Goal: Browse casually

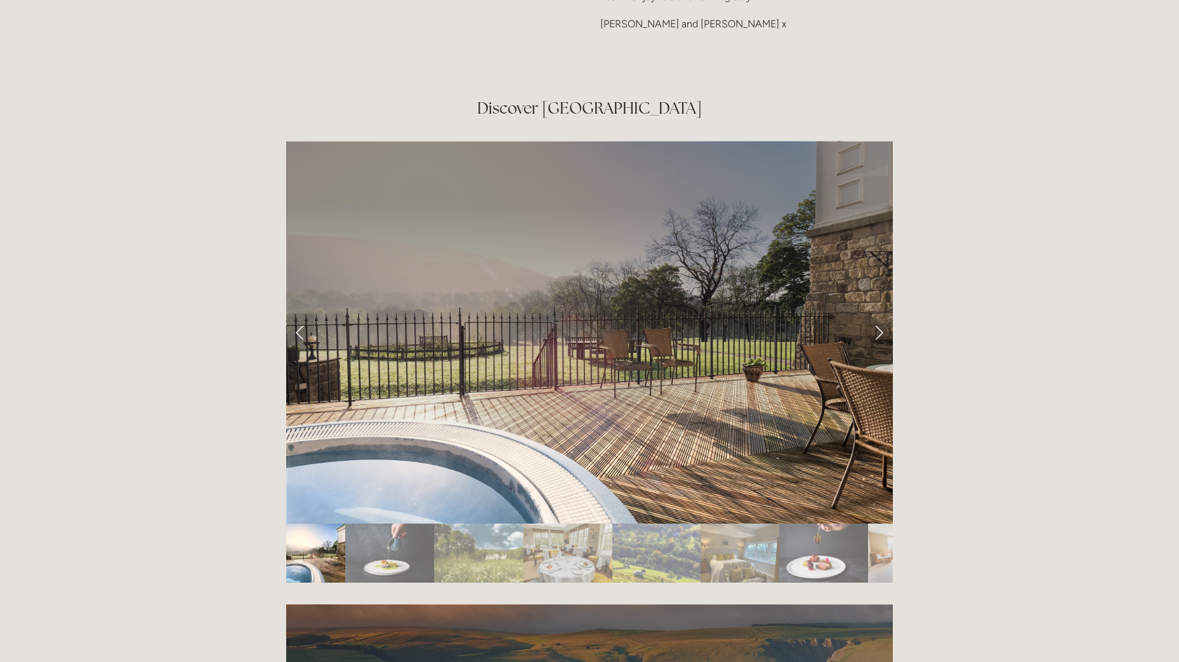
scroll to position [2144, 0]
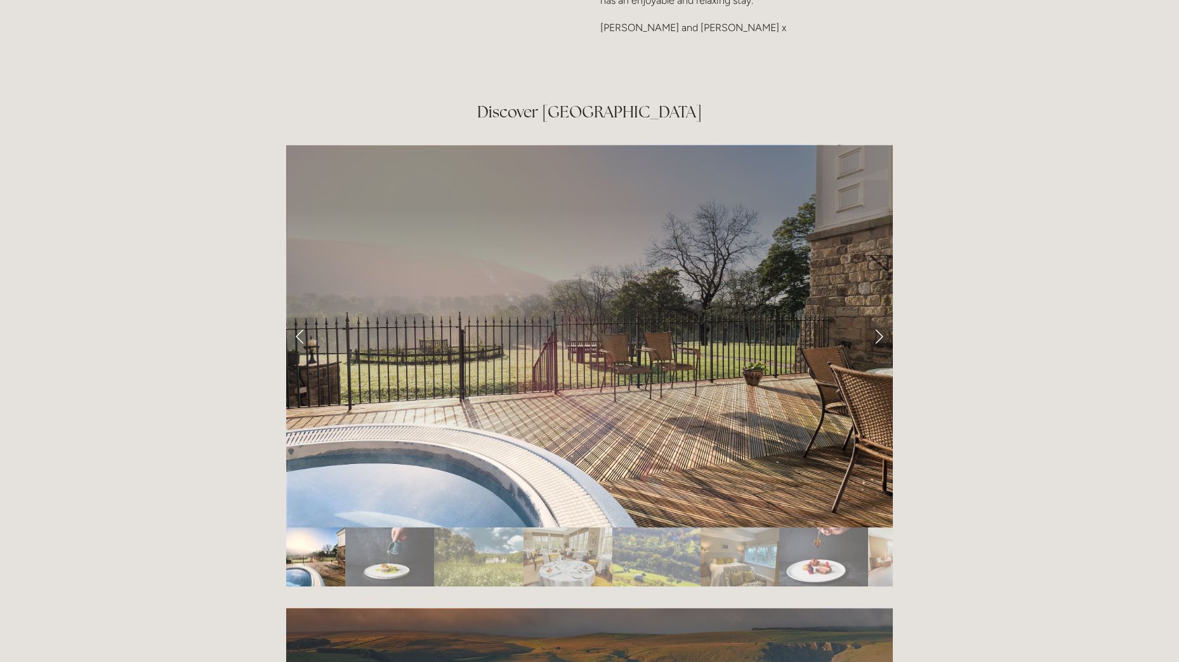
click at [880, 317] on link "Next Slide" at bounding box center [879, 336] width 28 height 38
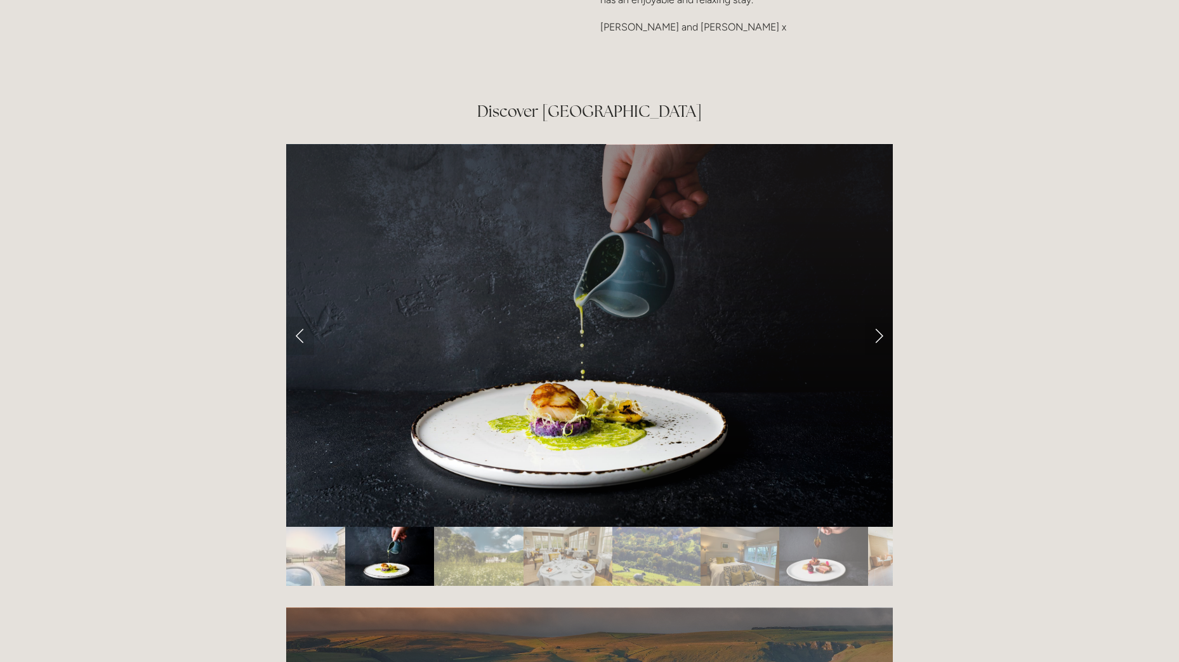
scroll to position [2143, 0]
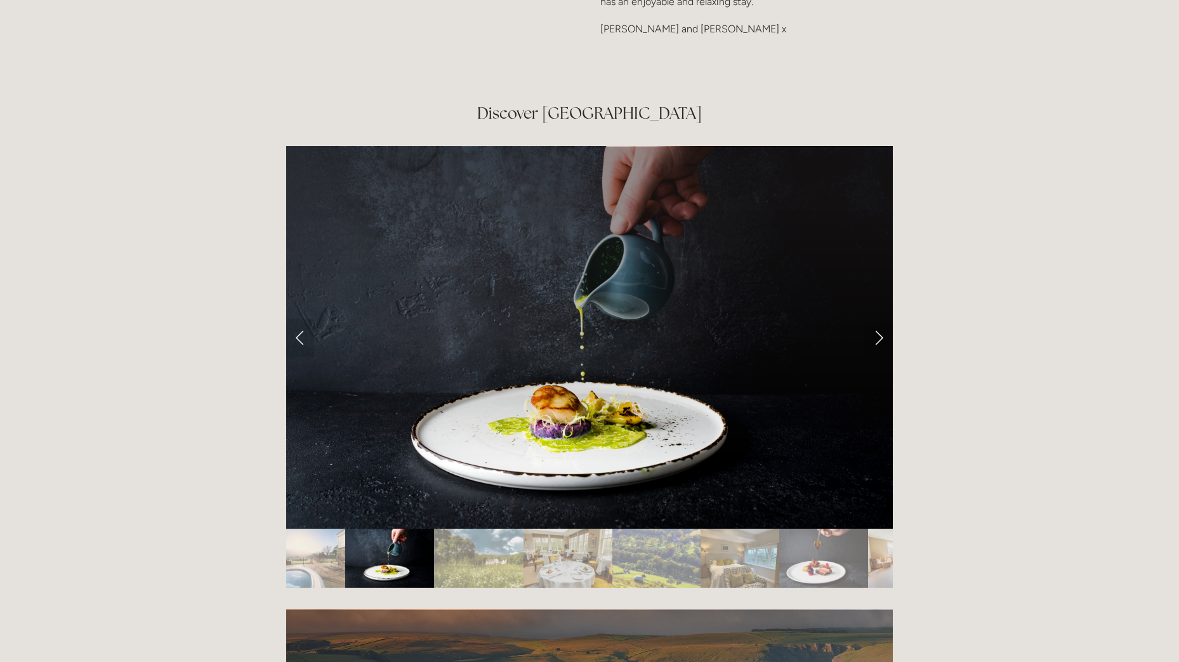
click at [879, 266] on div at bounding box center [589, 337] width 607 height 383
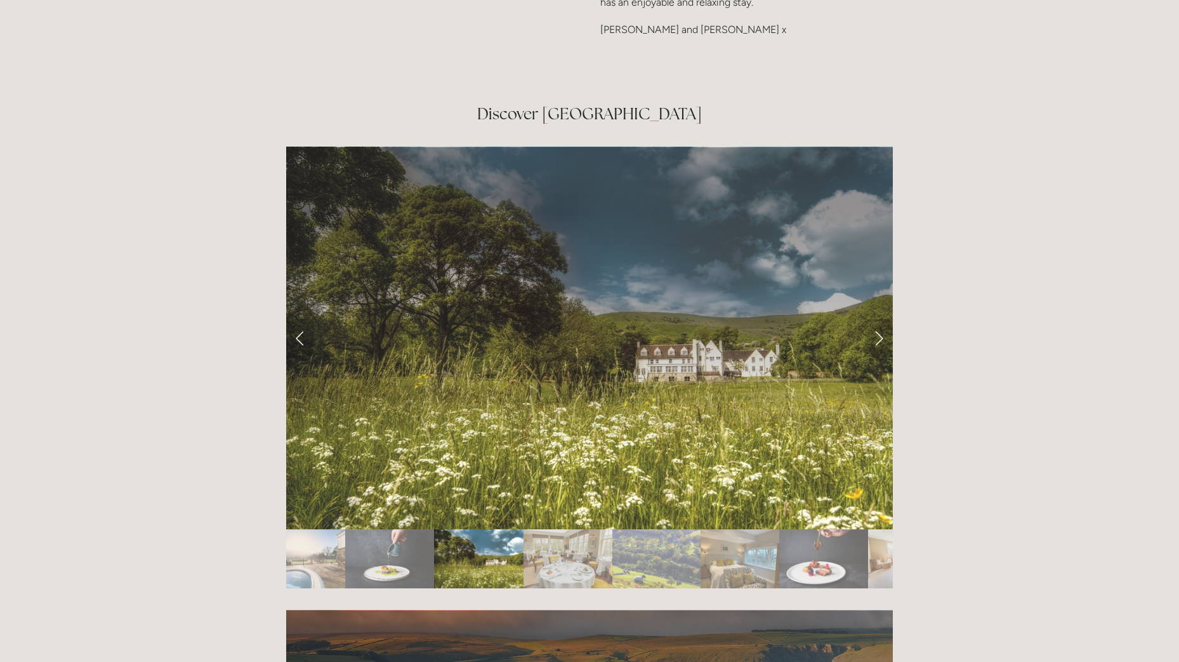
click at [880, 266] on div at bounding box center [589, 338] width 607 height 383
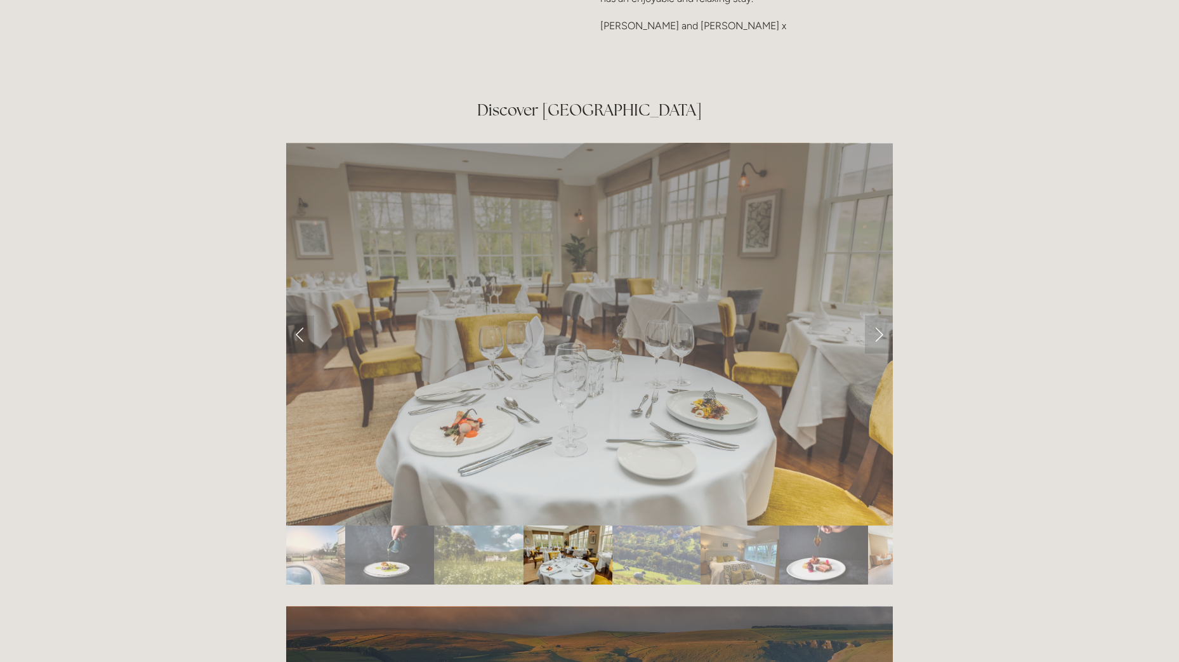
scroll to position [2148, 1]
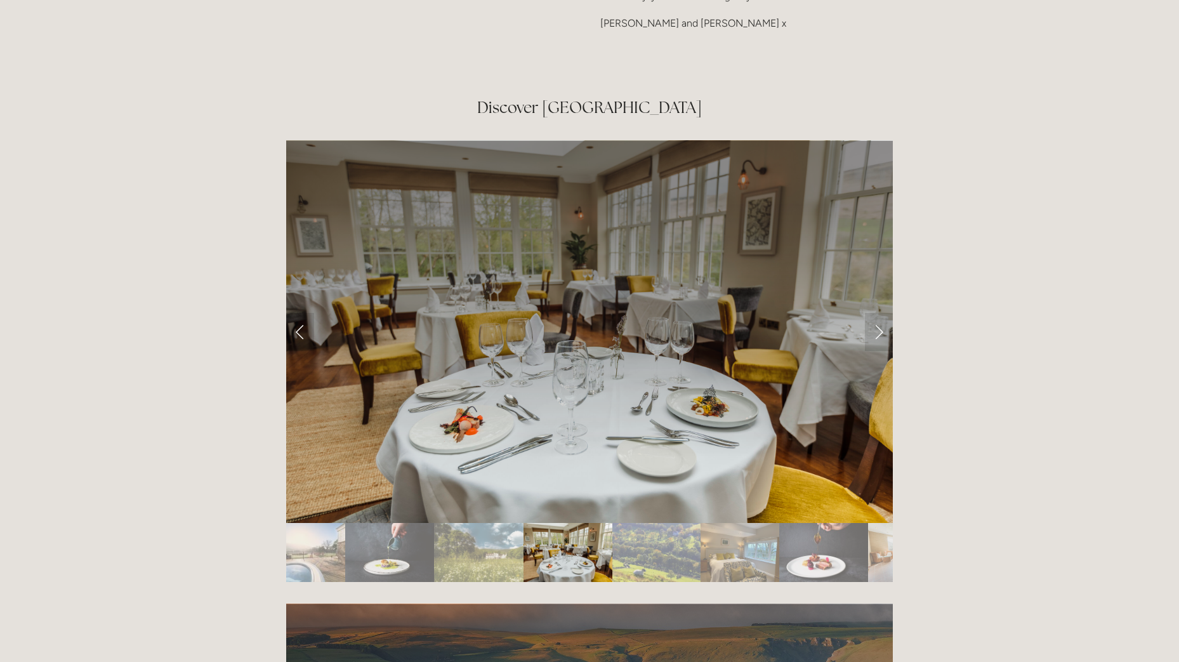
click at [880, 266] on div at bounding box center [589, 331] width 607 height 383
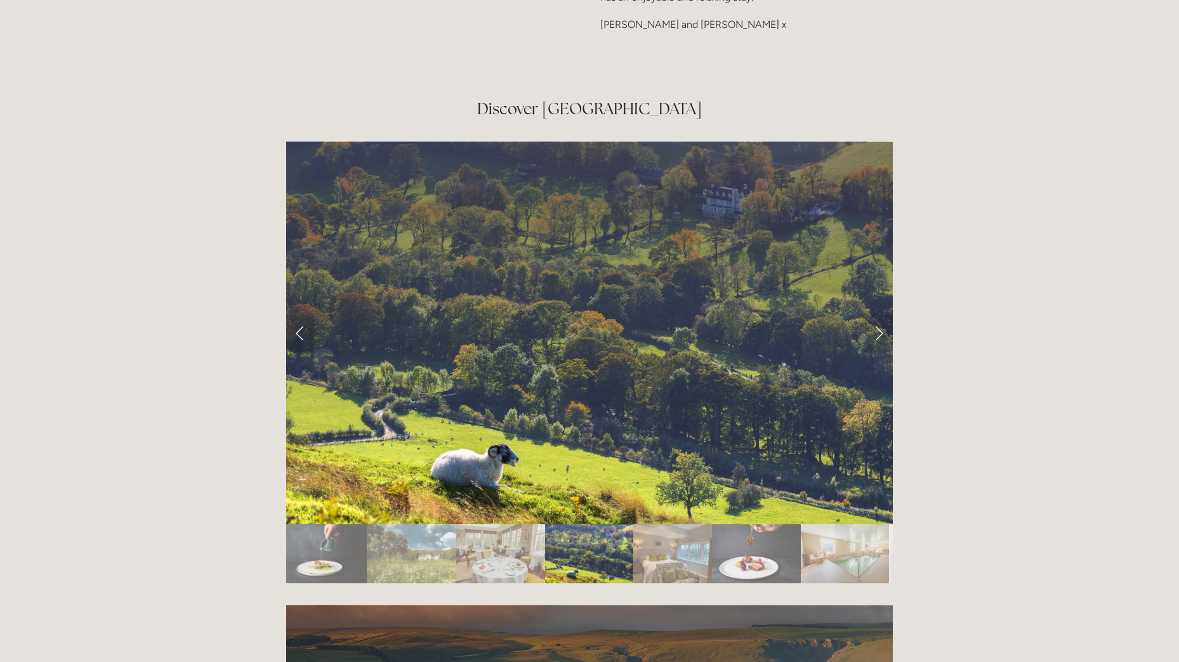
click at [880, 266] on div at bounding box center [589, 332] width 607 height 383
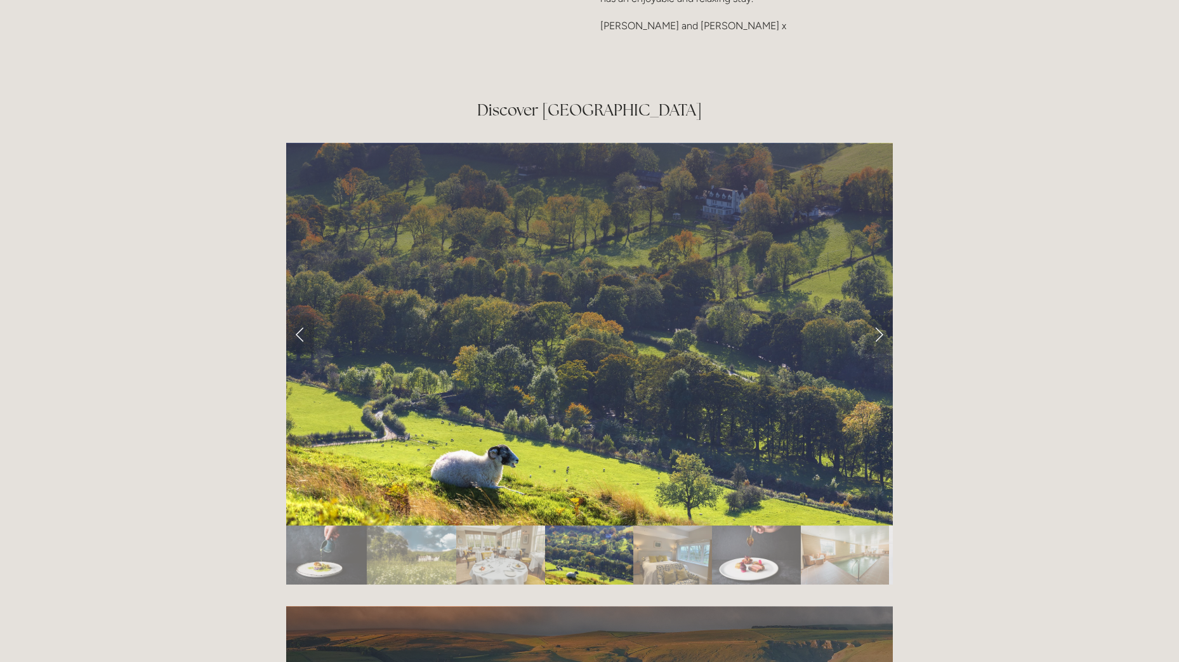
click at [878, 265] on div at bounding box center [589, 334] width 607 height 383
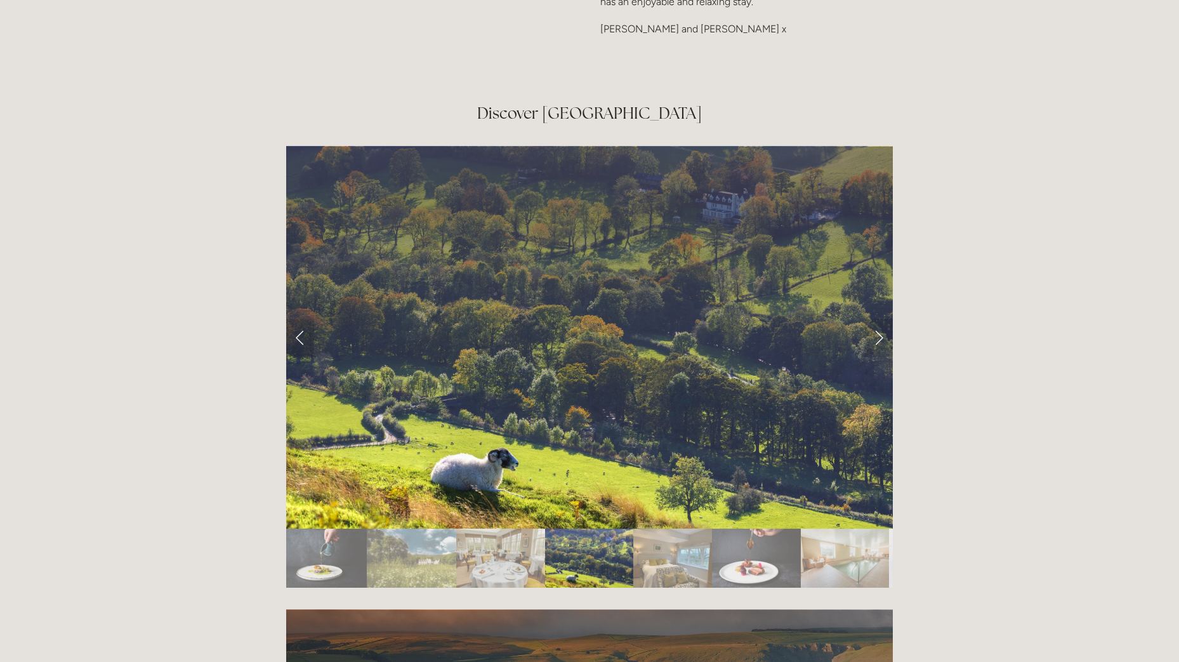
click at [878, 262] on div at bounding box center [589, 337] width 607 height 383
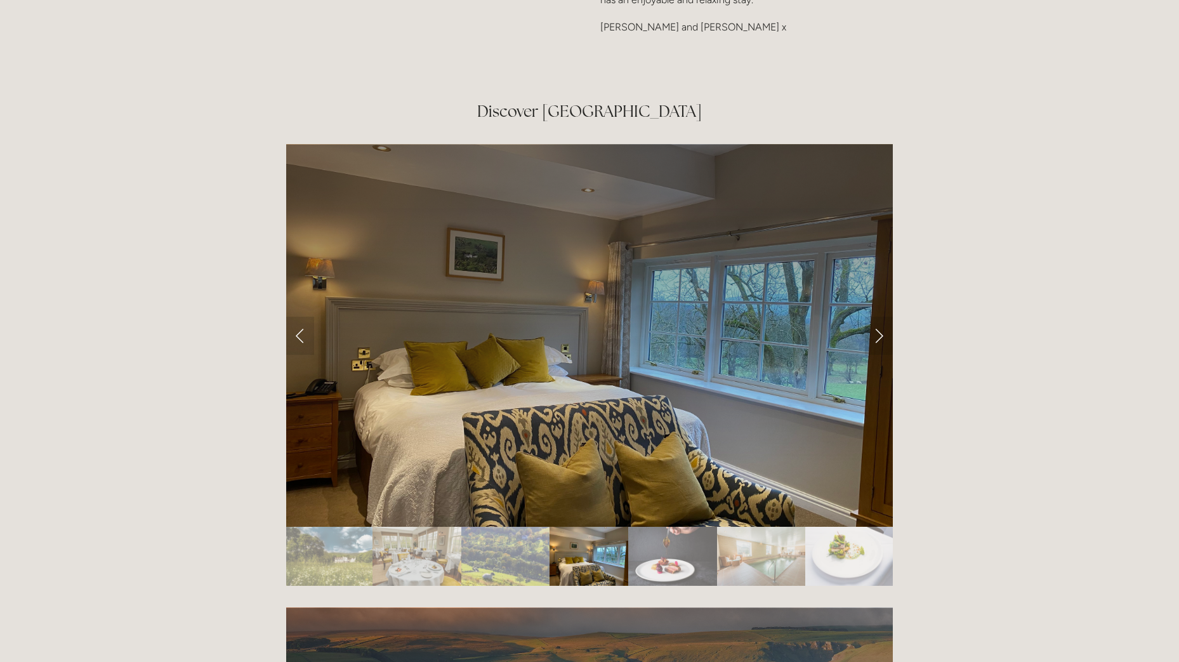
click at [876, 263] on div at bounding box center [589, 335] width 607 height 383
click at [878, 265] on div at bounding box center [589, 335] width 607 height 383
click at [880, 317] on link "Next Slide" at bounding box center [879, 336] width 28 height 38
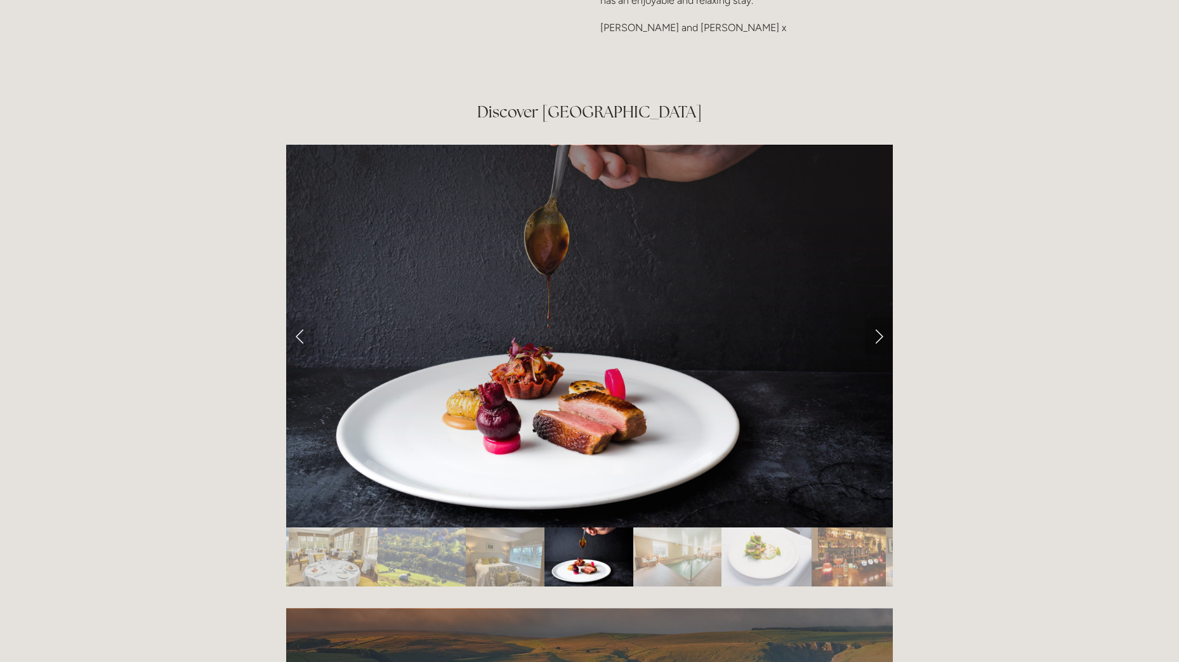
click at [881, 317] on link "Next Slide" at bounding box center [879, 336] width 28 height 38
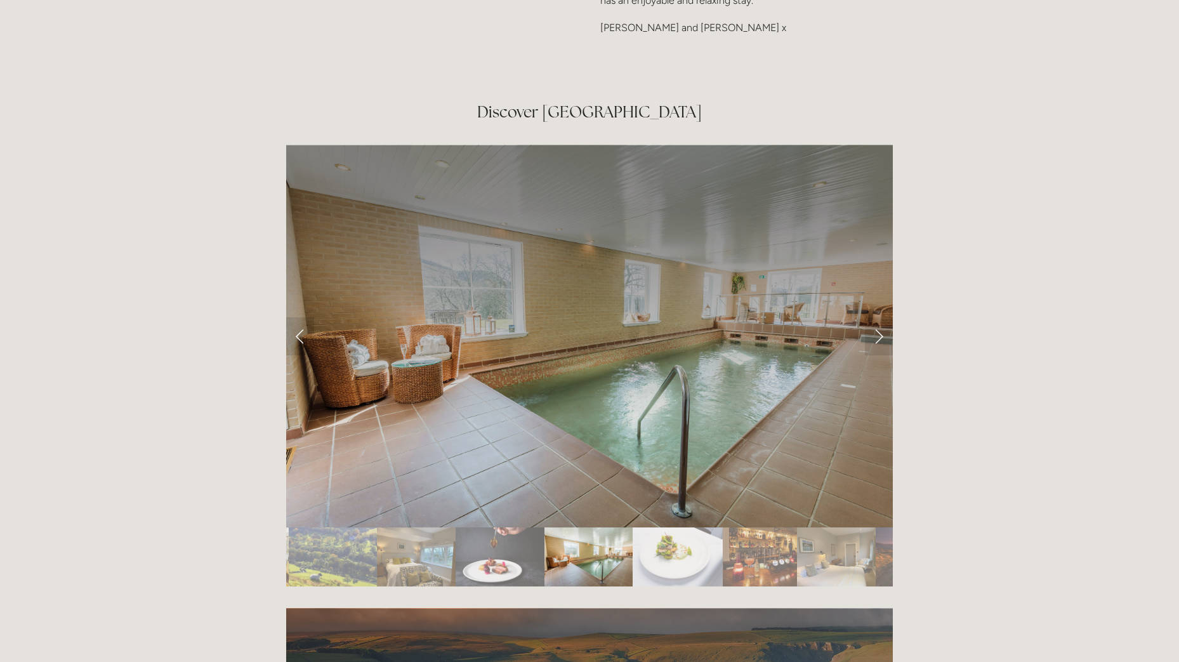
click at [881, 264] on div at bounding box center [589, 336] width 607 height 383
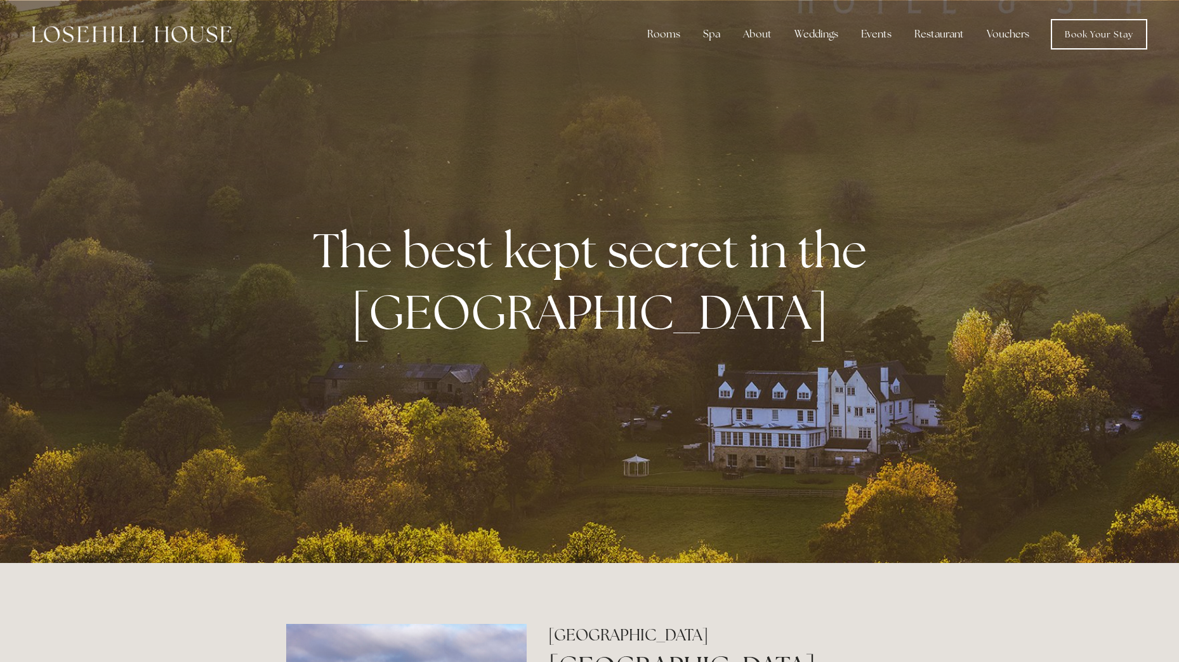
scroll to position [0, 0]
